Goal: Information Seeking & Learning: Learn about a topic

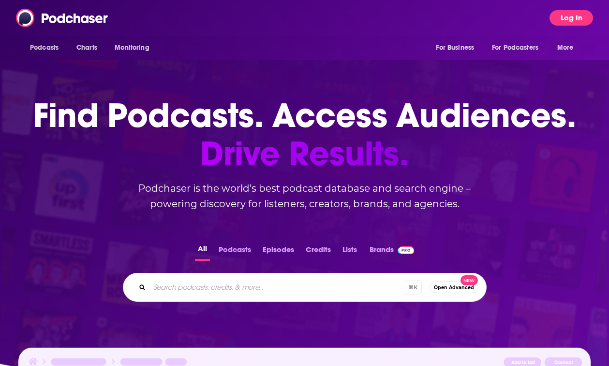
click at [566, 19] on button "Log In" at bounding box center [571, 17] width 44 height 15
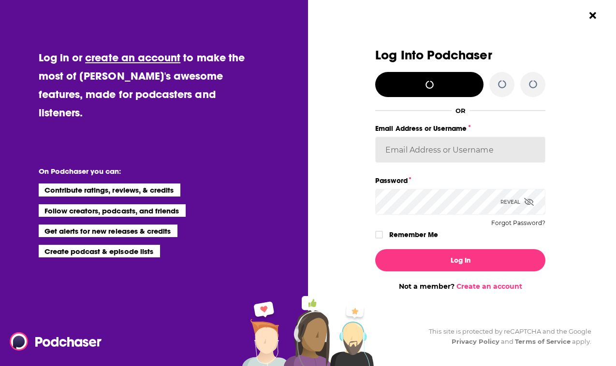
type input "ashtonrc"
click at [479, 153] on input "ashtonrc" at bounding box center [460, 150] width 170 height 26
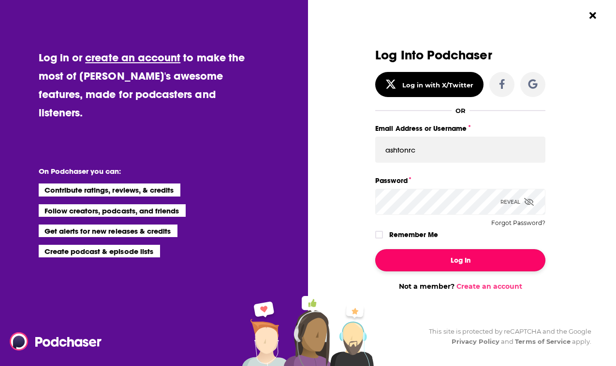
click at [477, 256] on button "Log In" at bounding box center [460, 260] width 170 height 22
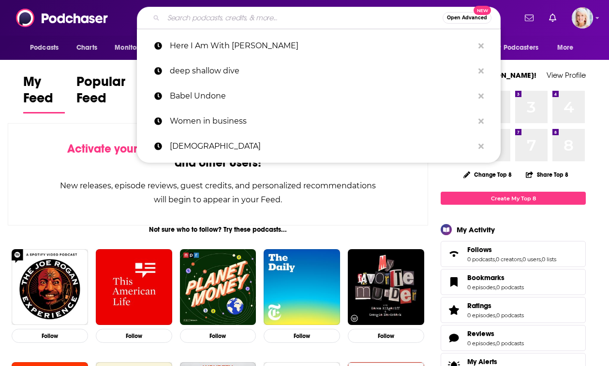
click at [303, 24] on input "Search podcasts, credits, & more..." at bounding box center [302, 17] width 279 height 15
click at [298, 17] on input "Search podcasts, credits, & more..." at bounding box center [302, 17] width 279 height 15
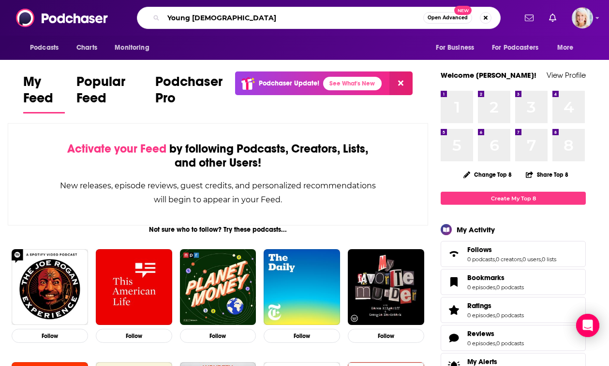
type input "Young [DEMOGRAPHIC_DATA]"
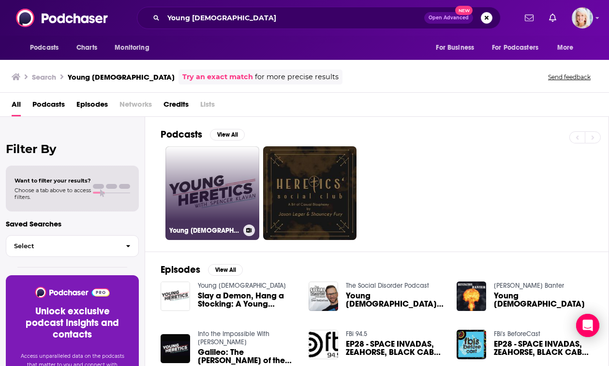
click at [231, 158] on link "Young [DEMOGRAPHIC_DATA]" at bounding box center [212, 193] width 94 height 94
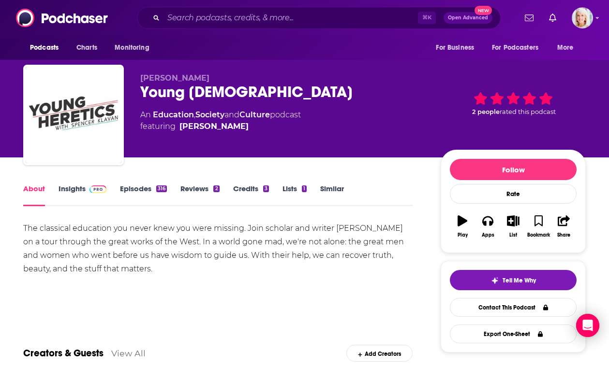
click at [62, 189] on link "Insights" at bounding box center [82, 195] width 48 height 22
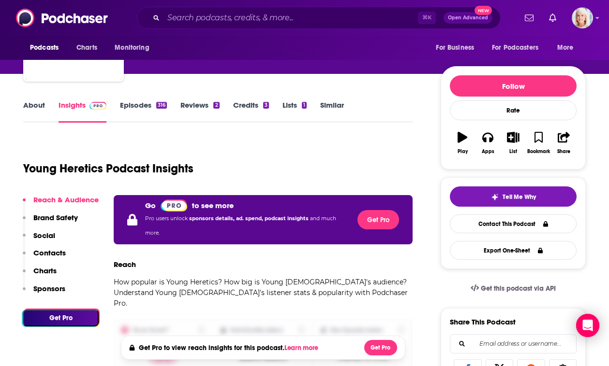
scroll to position [97, 0]
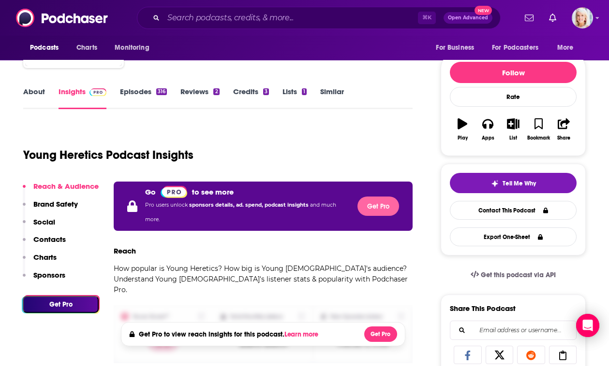
click at [390, 203] on button "Get Pro" at bounding box center [378, 206] width 42 height 19
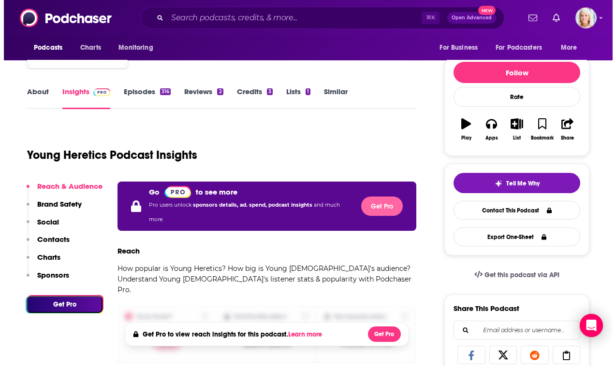
scroll to position [0, 0]
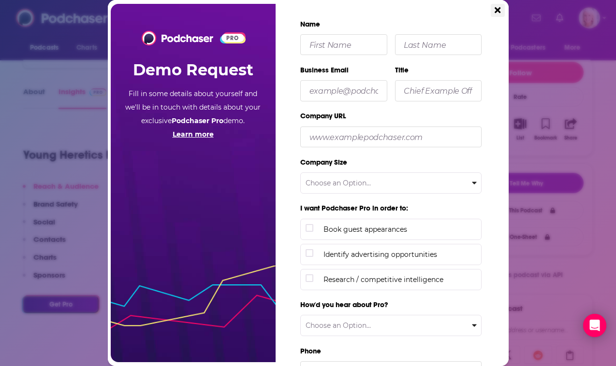
click at [500, 13] on button "Close" at bounding box center [498, 10] width 14 height 13
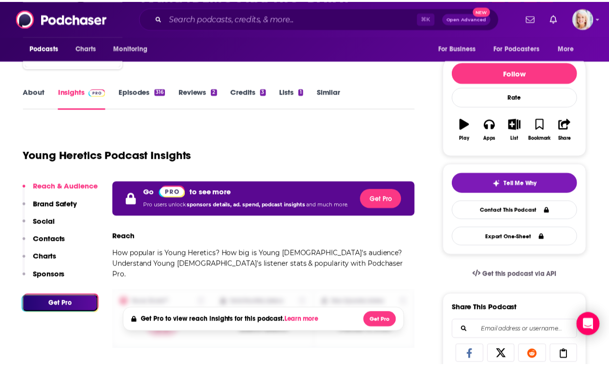
scroll to position [97, 0]
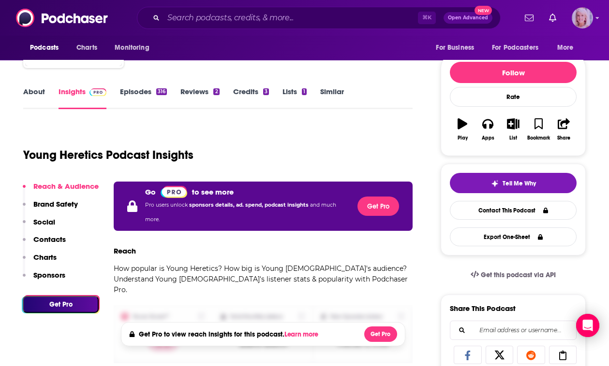
click at [597, 19] on icon "Show profile menu" at bounding box center [597, 18] width 4 height 6
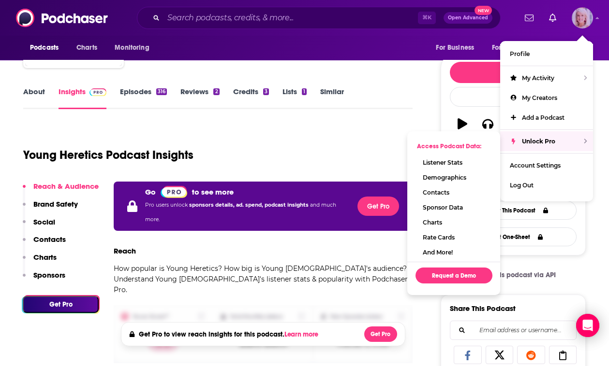
click at [568, 143] on div "Unlock Pro" at bounding box center [546, 141] width 93 height 20
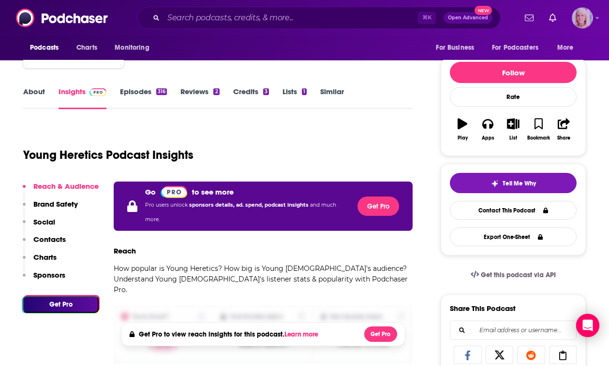
scroll to position [98, 0]
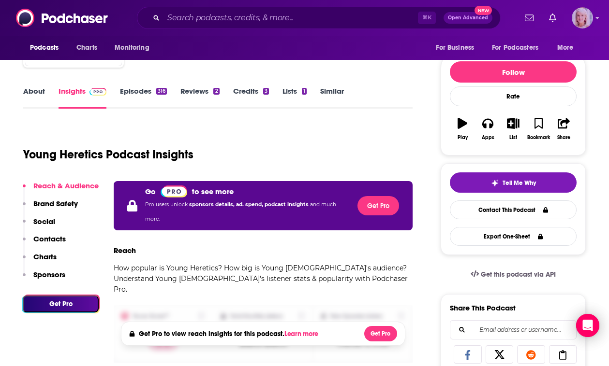
click at [597, 16] on icon "Show profile menu" at bounding box center [597, 18] width 4 height 6
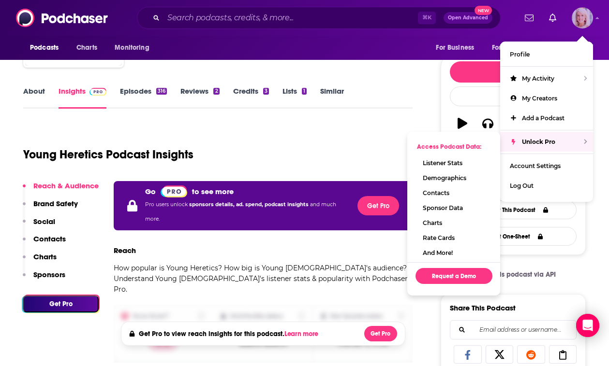
click at [556, 141] on div "Unlock Pro" at bounding box center [546, 142] width 93 height 20
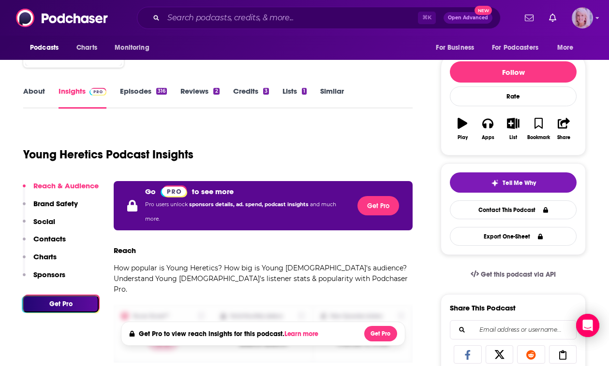
click at [592, 17] on img "Logged in as ashtonrc" at bounding box center [581, 17] width 21 height 21
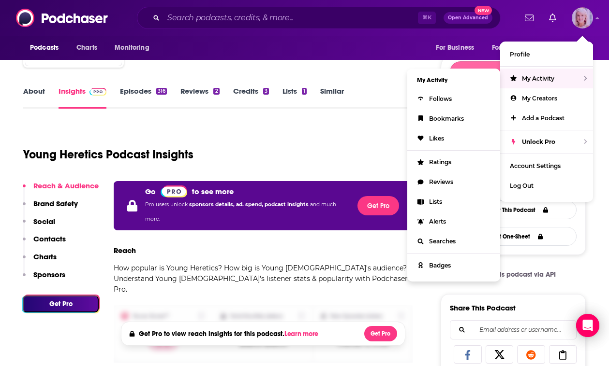
click at [527, 80] on span "My Activity" at bounding box center [538, 78] width 32 height 7
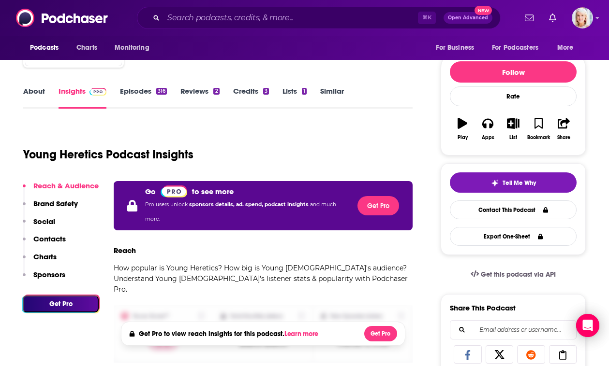
click at [600, 17] on div "Podcasts Charts Monitoring ⌘ K Open Advanced New For Business For Podcasters Mo…" at bounding box center [304, 18] width 609 height 36
click at [589, 21] on img "Logged in as ashtonrc" at bounding box center [581, 17] width 21 height 21
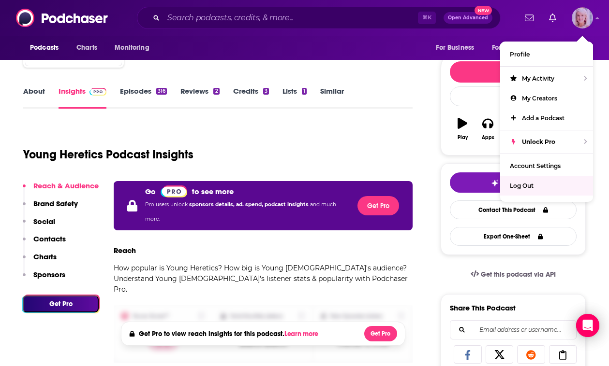
click at [535, 185] on div "Log Out" at bounding box center [546, 186] width 93 height 20
